Goal: Entertainment & Leisure: Consume media (video, audio)

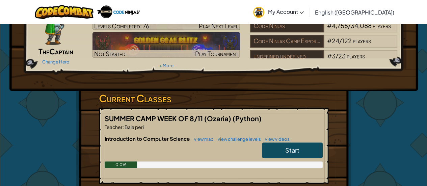
scroll to position [34, 0]
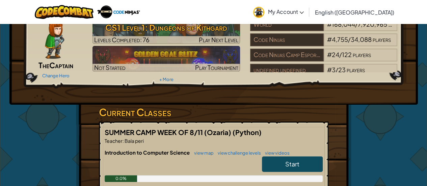
click at [295, 163] on span "Start" at bounding box center [292, 164] width 14 height 8
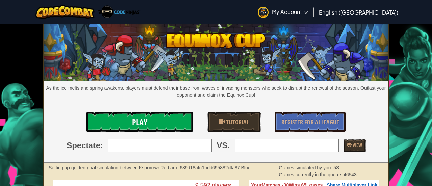
click at [129, 121] on link "Play" at bounding box center [139, 122] width 107 height 20
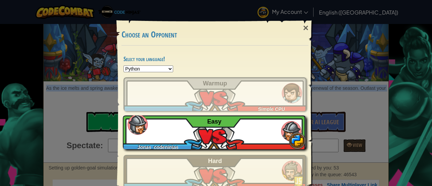
click at [230, 135] on div "Jonas_codeninjas Easy" at bounding box center [214, 132] width 183 height 34
